Goal: Task Accomplishment & Management: Manage account settings

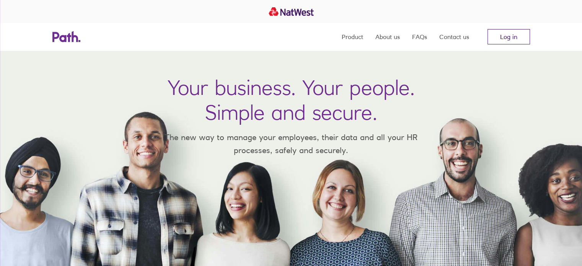
click at [502, 36] on link "Log in" at bounding box center [509, 36] width 42 height 15
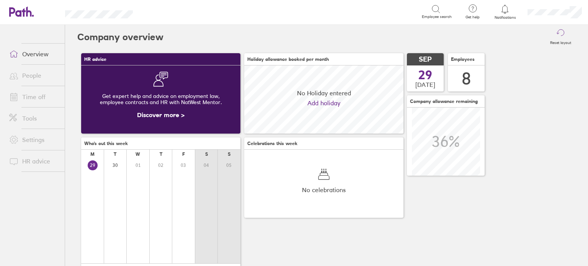
scroll to position [68, 159]
click at [502, 8] on icon at bounding box center [504, 9] width 9 height 9
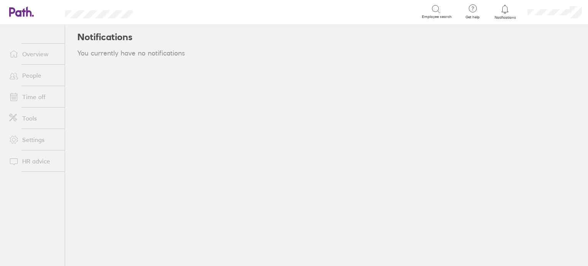
click at [32, 55] on link "Overview" at bounding box center [34, 53] width 62 height 15
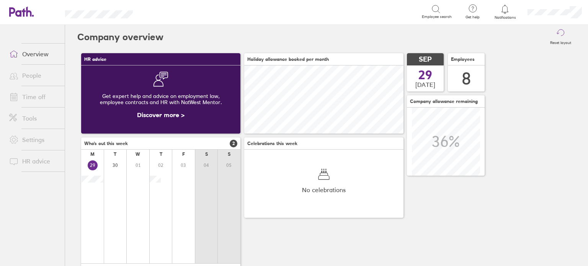
scroll to position [68, 159]
click at [32, 74] on link "People" at bounding box center [34, 75] width 62 height 15
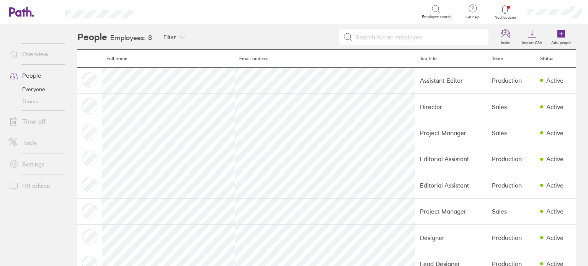
click at [503, 12] on icon at bounding box center [504, 9] width 9 height 9
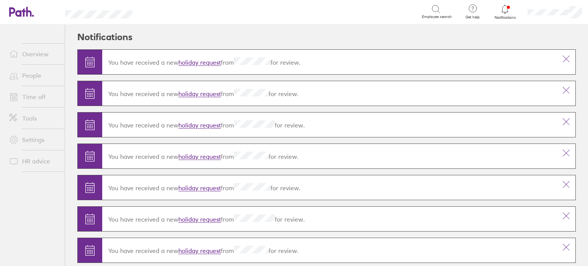
click at [203, 60] on link "holiday request" at bounding box center [199, 63] width 42 height 8
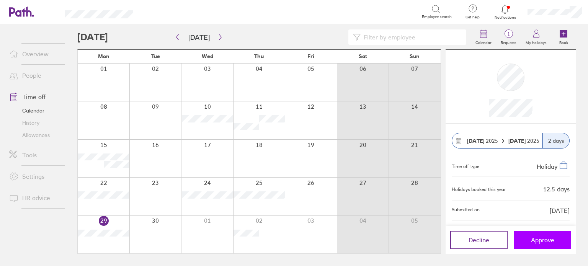
click at [532, 237] on span "Approve" at bounding box center [542, 240] width 23 height 7
